Goal: Check status: Check status

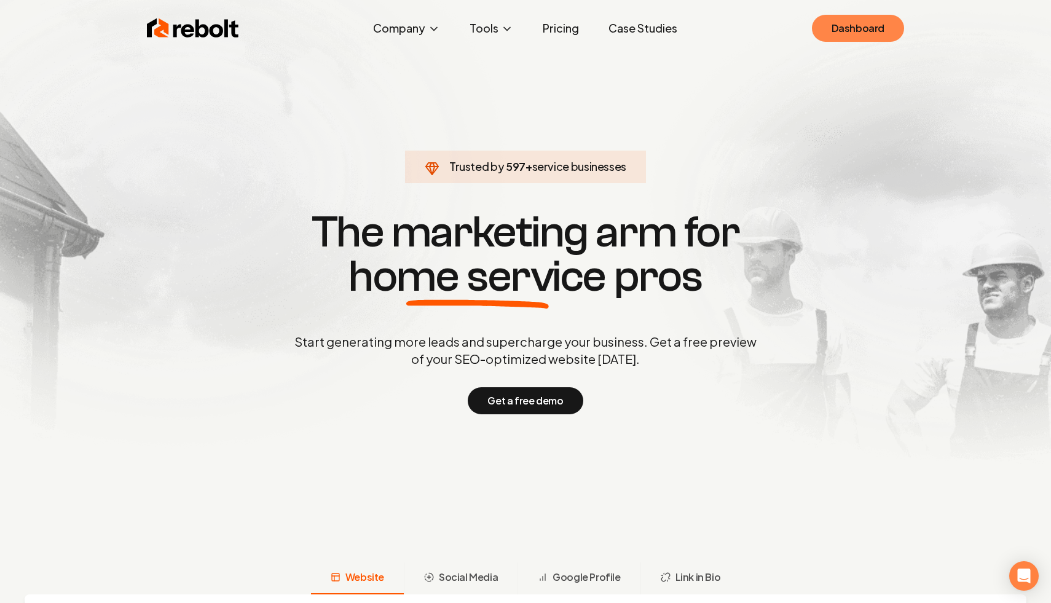
click at [819, 29] on link "Dashboard" at bounding box center [858, 28] width 92 height 27
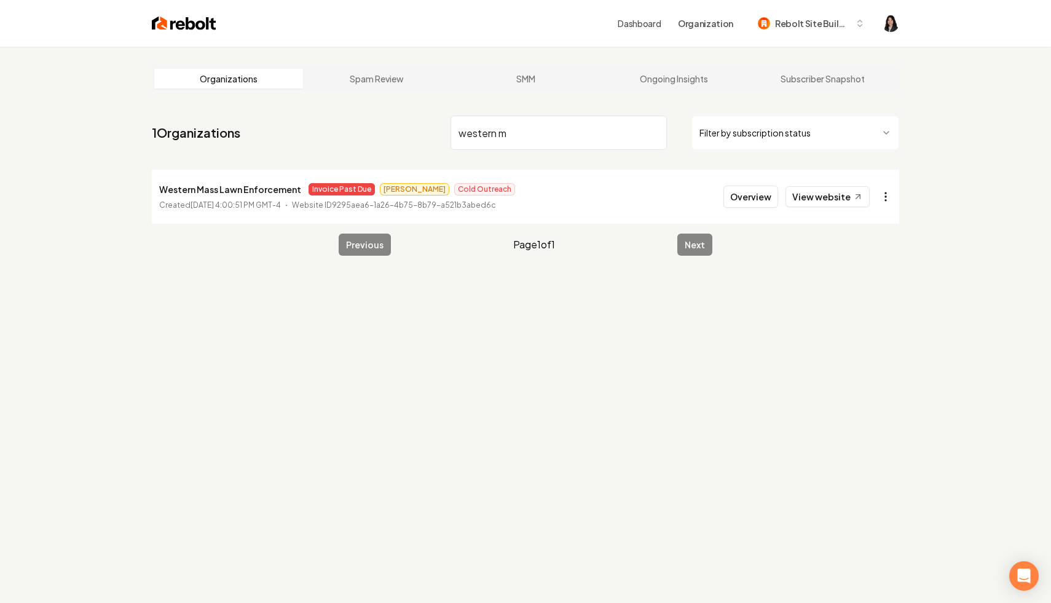
click at [881, 203] on html "Dashboard Organization Rebolt Site Builder Organizations Spam Review SMM Ongoin…" at bounding box center [525, 301] width 1051 height 603
click at [856, 304] on link "View in Stripe" at bounding box center [856, 303] width 78 height 20
drag, startPoint x: 552, startPoint y: 134, endPoint x: 294, endPoint y: 76, distance: 263.9
click at [294, 76] on main "Organizations Spam Review SMM Ongoing Insights Subscriber Snapshot 1 Organizati…" at bounding box center [525, 161] width 787 height 229
type input "kama"
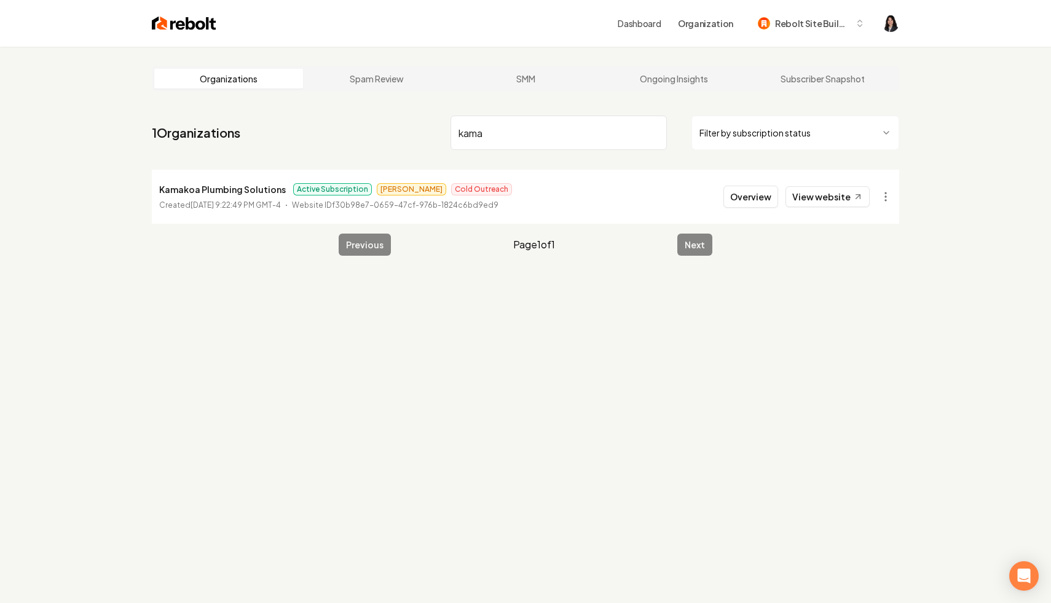
click at [881, 197] on html "Dashboard Organization Rebolt Site Builder Organizations Spam Review SMM Ongoin…" at bounding box center [525, 301] width 1051 height 603
click at [868, 304] on link "View in Stripe" at bounding box center [856, 303] width 78 height 20
